Goal: Contribute content: Add original content to the website for others to see

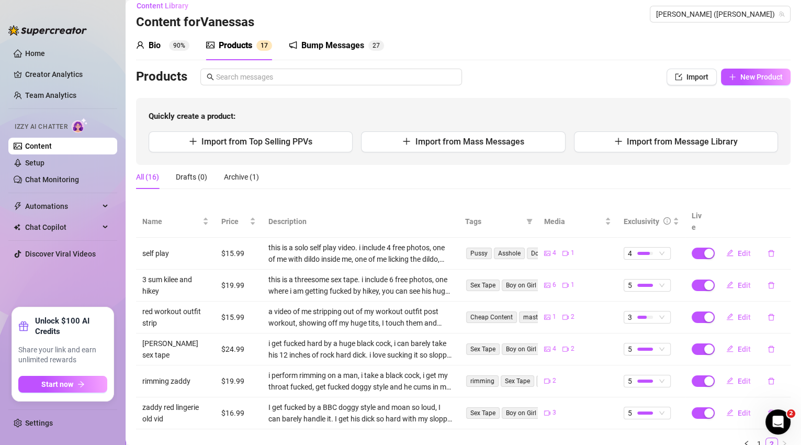
scroll to position [42, 0]
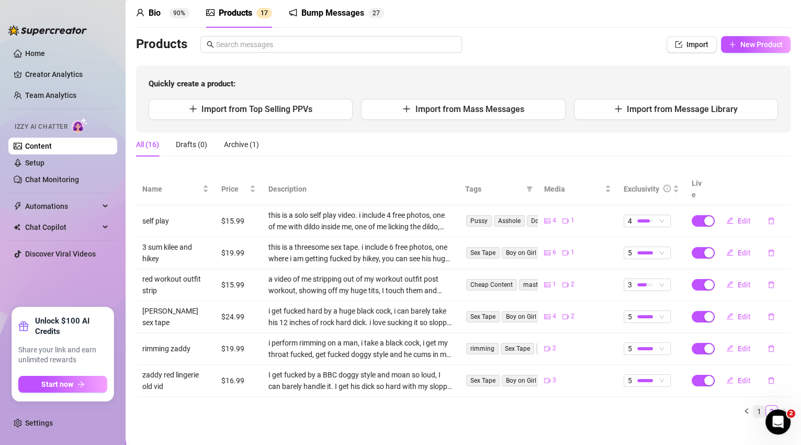
click at [754, 406] on link "1" at bounding box center [760, 412] width 12 height 12
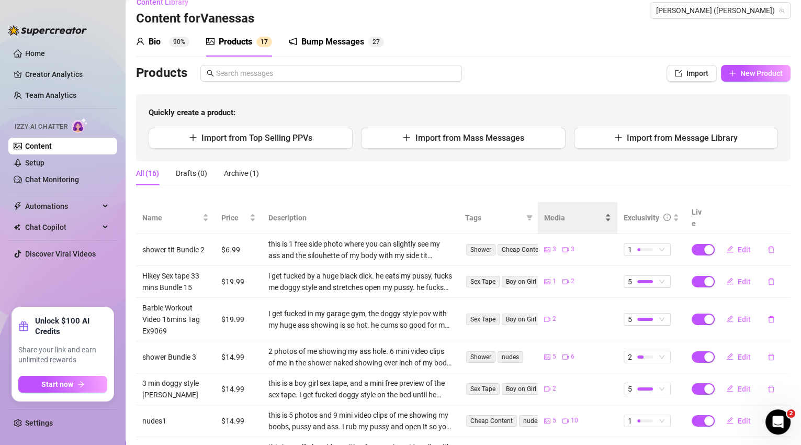
scroll to position [7, 0]
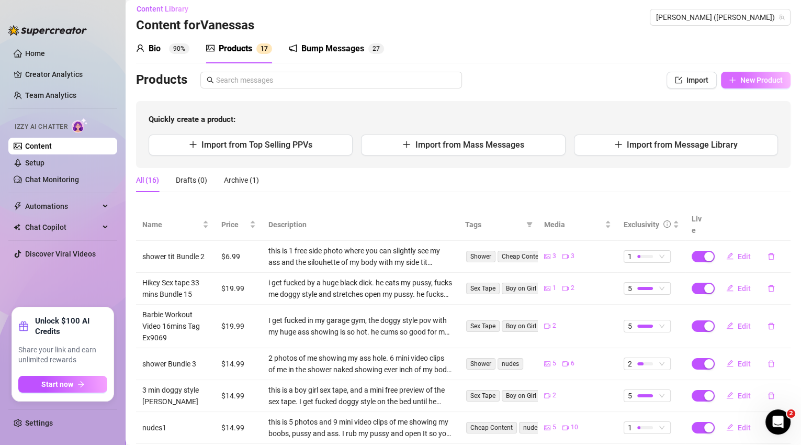
click at [732, 84] on button "New Product" at bounding box center [756, 80] width 70 height 17
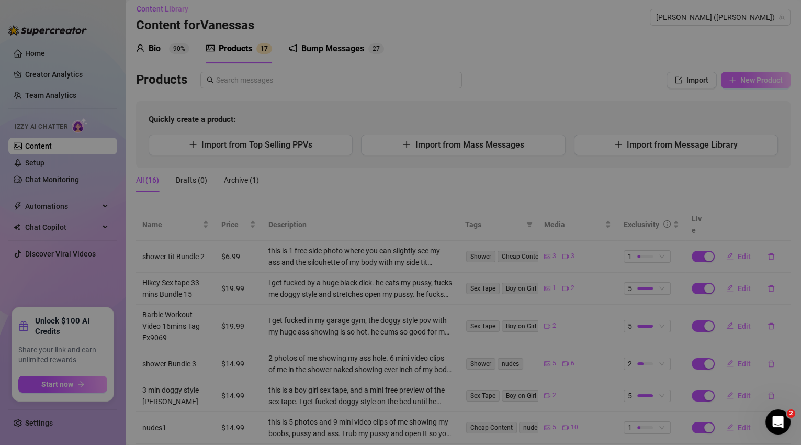
type textarea "Type your message here..."
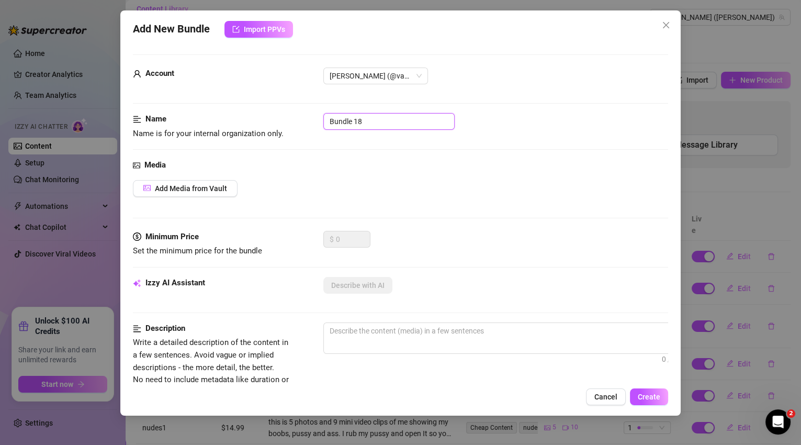
drag, startPoint x: 372, startPoint y: 120, endPoint x: 328, endPoint y: 116, distance: 43.6
click at [328, 116] on input "Bundle 18" at bounding box center [388, 121] width 131 height 17
click at [380, 120] on input "Bundle 18" at bounding box center [388, 121] width 131 height 17
type input "Bundle 18 Sex tape"
click at [201, 184] on span "Add Media from Vault" at bounding box center [191, 188] width 72 height 8
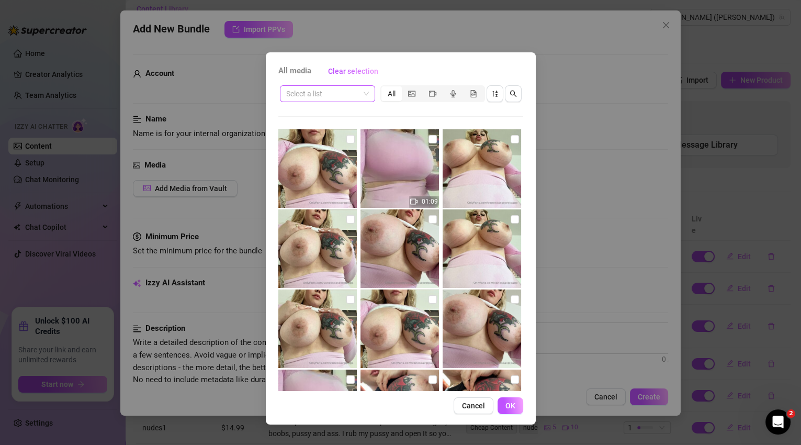
click at [370, 98] on div "Select a list" at bounding box center [327, 93] width 95 height 17
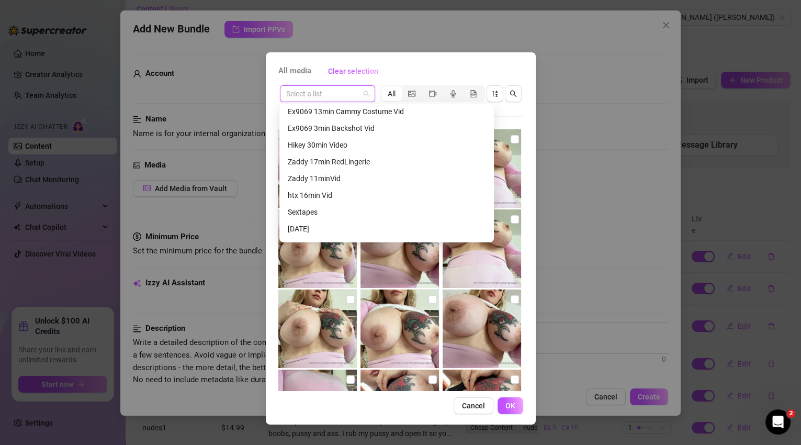
scroll to position [235, 0]
click at [361, 181] on div "Zaddy 11minVid" at bounding box center [387, 181] width 198 height 12
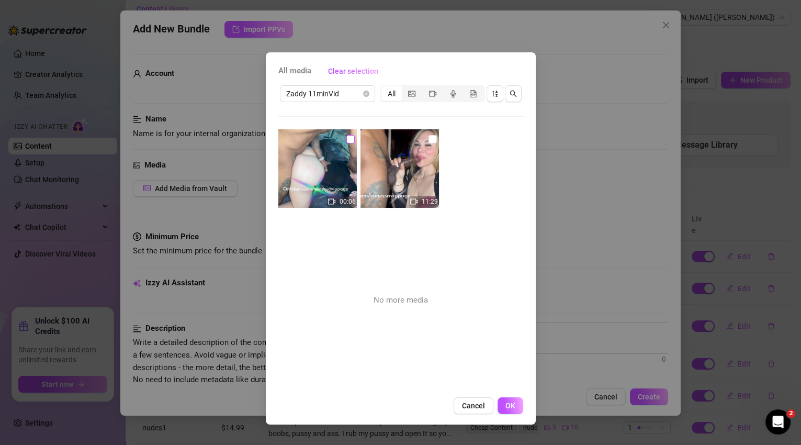
click at [350, 140] on input "checkbox" at bounding box center [350, 139] width 8 height 8
checkbox input "true"
click at [429, 138] on input "checkbox" at bounding box center [433, 139] width 8 height 8
checkbox input "true"
click at [518, 403] on button "OK" at bounding box center [511, 405] width 26 height 17
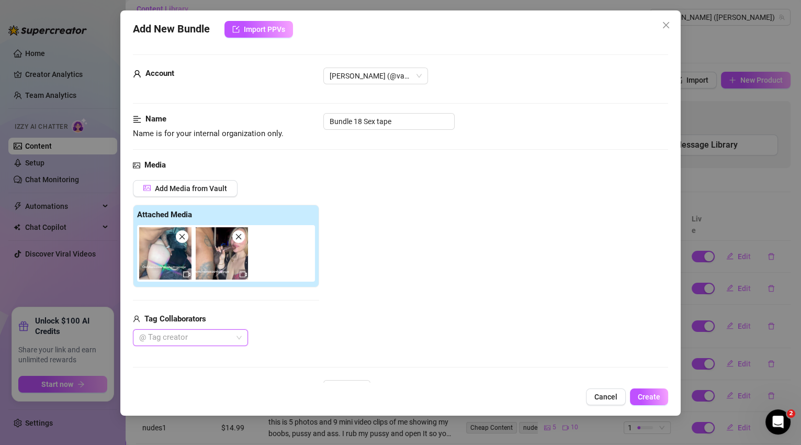
scroll to position [53, 0]
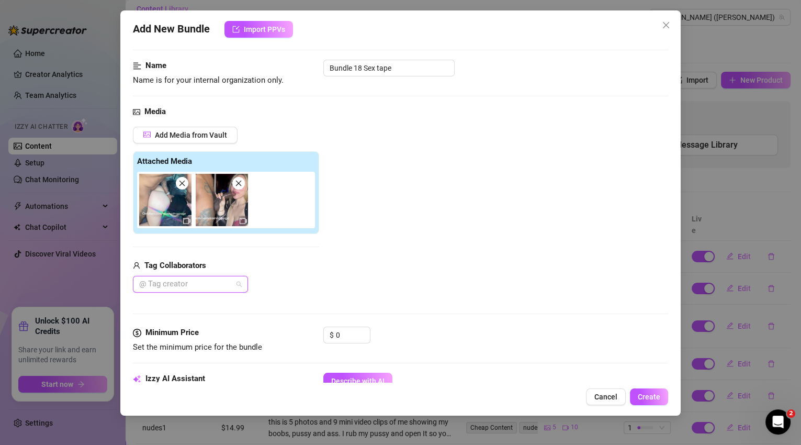
click at [217, 281] on div at bounding box center [185, 284] width 100 height 15
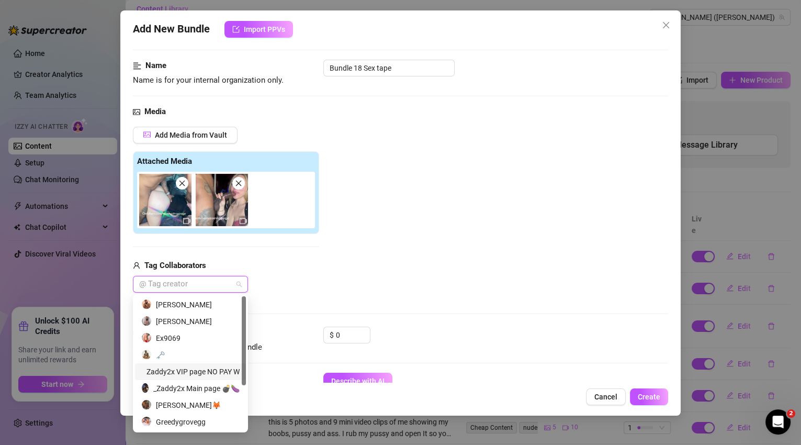
click at [178, 371] on div "Zaddy2x VIP page NO PAY WALL" at bounding box center [190, 372] width 98 height 12
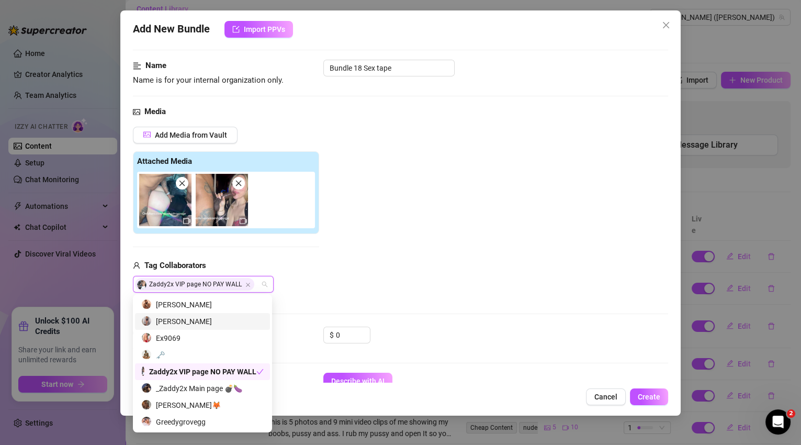
click at [344, 244] on div "Add Media from Vault Attached Media Tag Collaborators Zaddy2x VIP page NO PAY W…" at bounding box center [401, 210] width 536 height 166
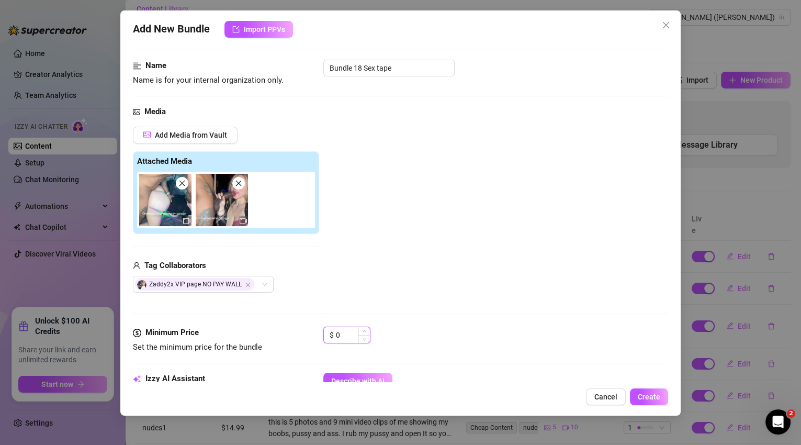
click at [345, 336] on input "0" at bounding box center [353, 335] width 34 height 16
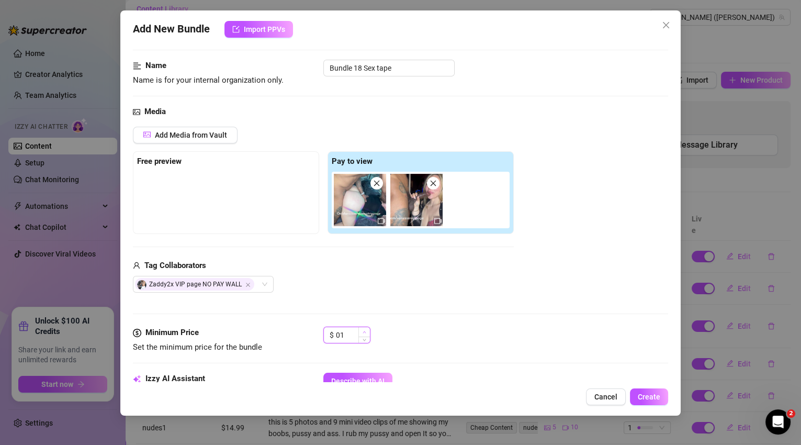
type input "0"
type input "19.99"
click at [373, 287] on div "Zaddy2x VIP page NO PAY WALL" at bounding box center [323, 284] width 381 height 17
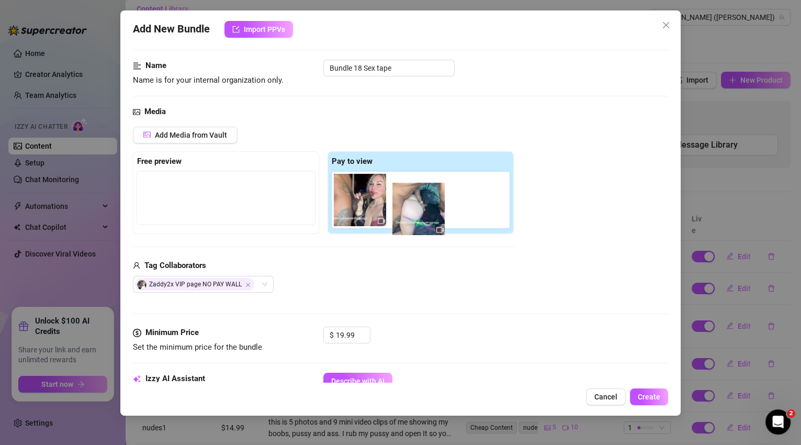
drag, startPoint x: 366, startPoint y: 200, endPoint x: 419, endPoint y: 209, distance: 53.7
click at [419, 209] on div at bounding box center [423, 200] width 182 height 57
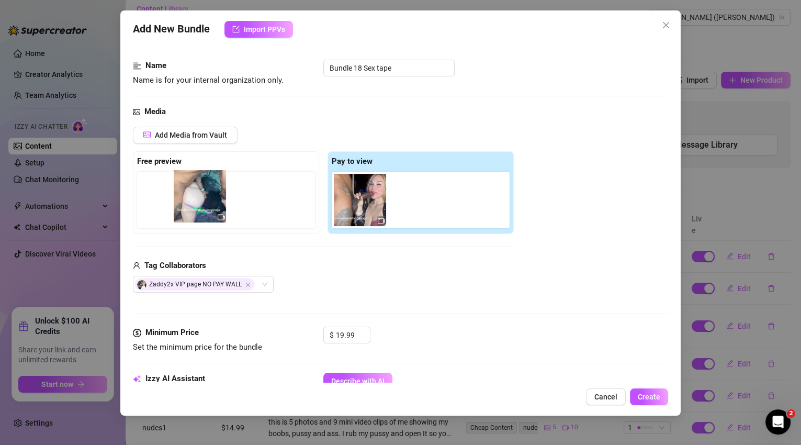
drag, startPoint x: 362, startPoint y: 208, endPoint x: 198, endPoint y: 205, distance: 163.8
click at [198, 205] on div "Free preview Pay to view" at bounding box center [323, 192] width 381 height 83
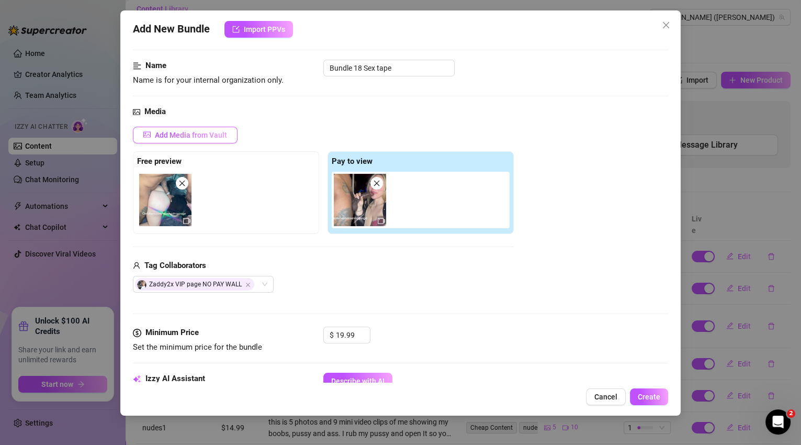
click at [224, 138] on span "Add Media from Vault" at bounding box center [191, 135] width 72 height 8
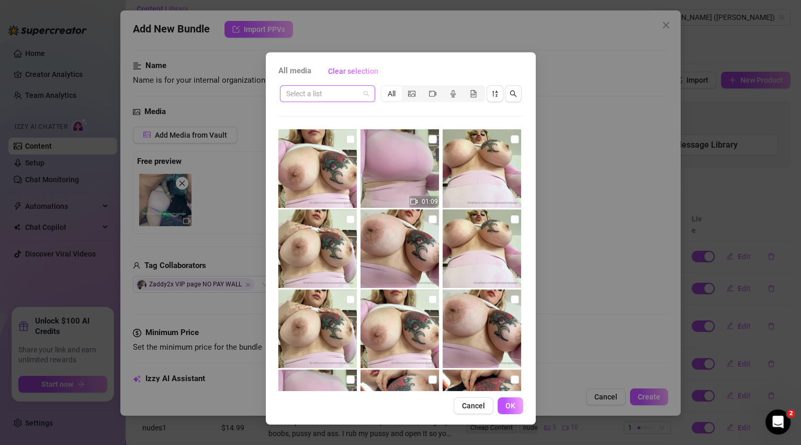
click at [368, 100] on span at bounding box center [327, 94] width 83 height 16
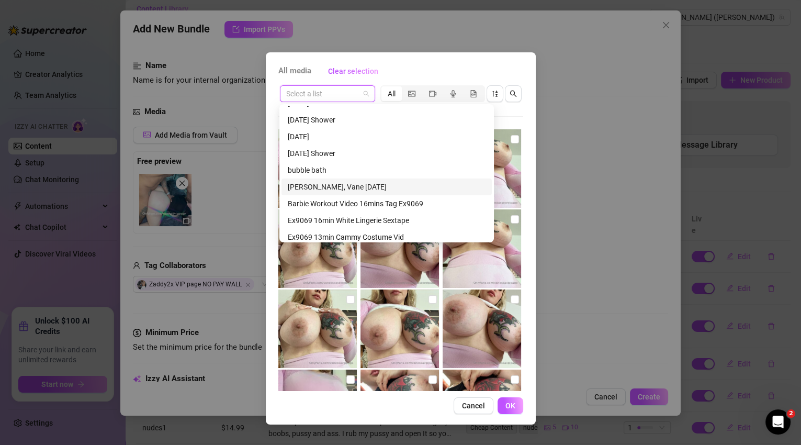
scroll to position [177, 0]
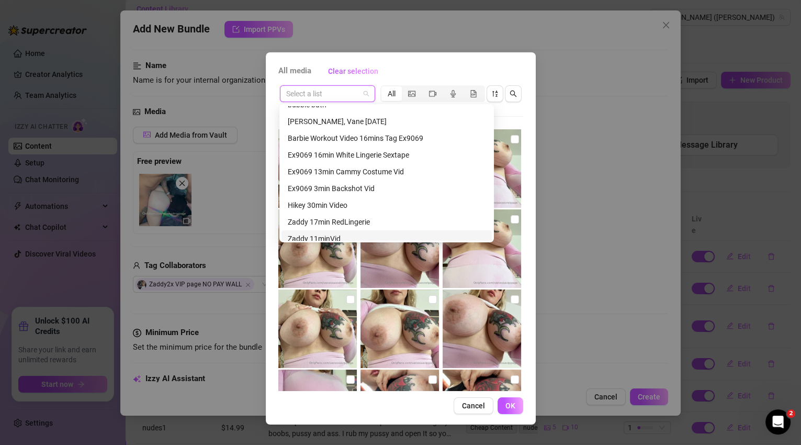
click at [346, 238] on div "Zaddy 11minVid" at bounding box center [387, 239] width 198 height 12
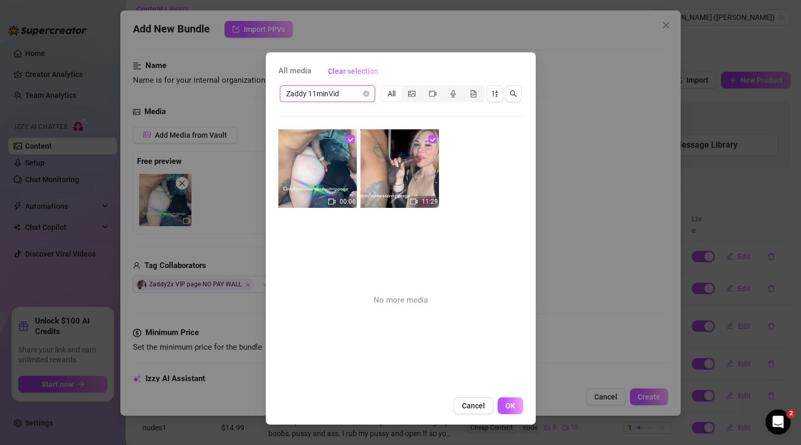
click at [477, 401] on span "Cancel" at bounding box center [473, 405] width 23 height 8
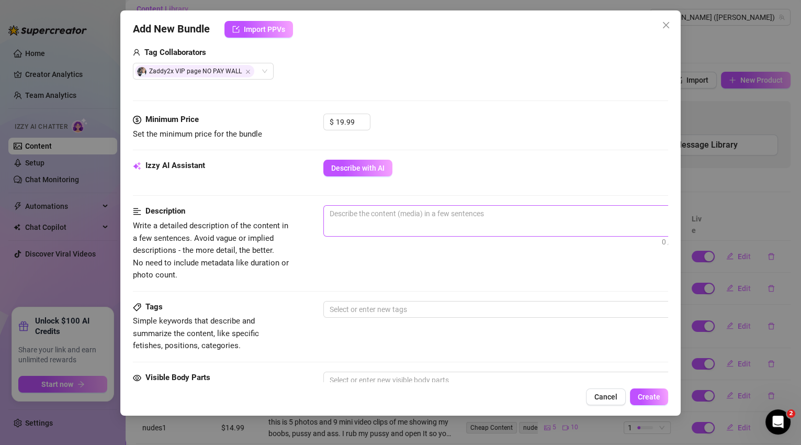
scroll to position [269, 0]
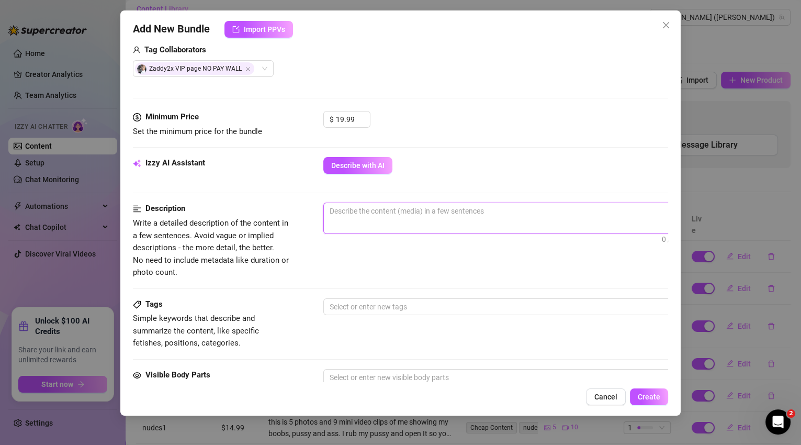
click at [349, 210] on textarea at bounding box center [506, 211] width 365 height 16
drag, startPoint x: 349, startPoint y: 210, endPoint x: 470, endPoint y: 199, distance: 122.4
click at [470, 199] on form "Account [PERSON_NAME] (@vanessavippage) Name Name is for your internal organiza…" at bounding box center [401, 224] width 536 height 879
